Goal: Find specific page/section: Find specific page/section

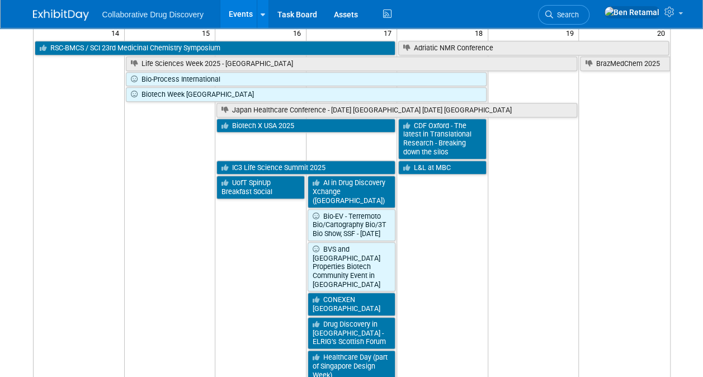
scroll to position [468, 0]
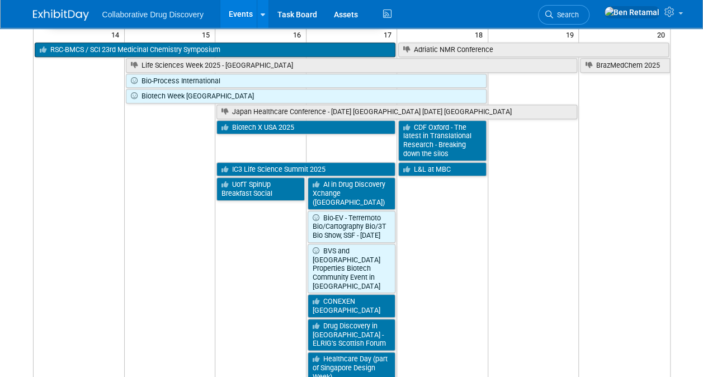
click at [135, 42] on link "RSC-BMCS / SCI 23rd Medicinal Chemistry Symposium" at bounding box center [215, 49] width 361 height 15
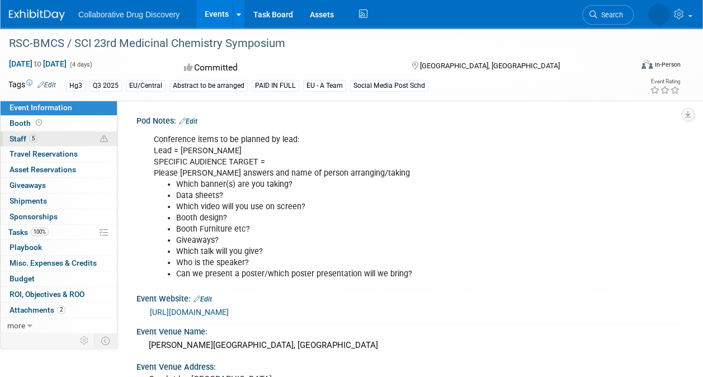
click at [21, 134] on span "Staff 5" at bounding box center [24, 138] width 28 height 9
